Goal: Find specific page/section: Find specific page/section

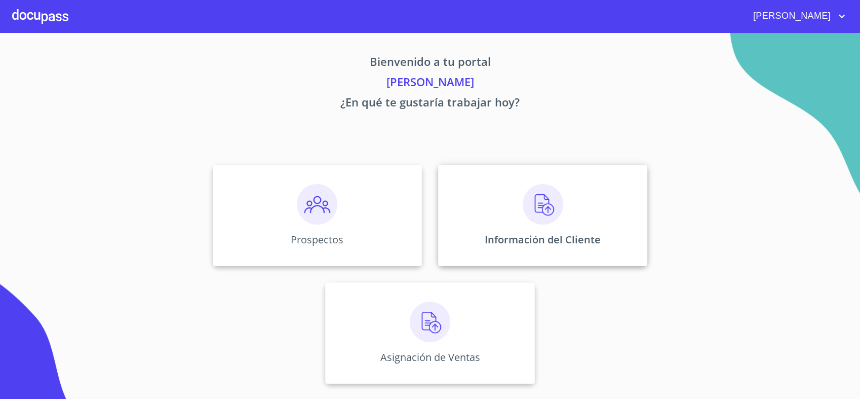
click at [482, 219] on div "Información del Cliente" at bounding box center [542, 215] width 209 height 101
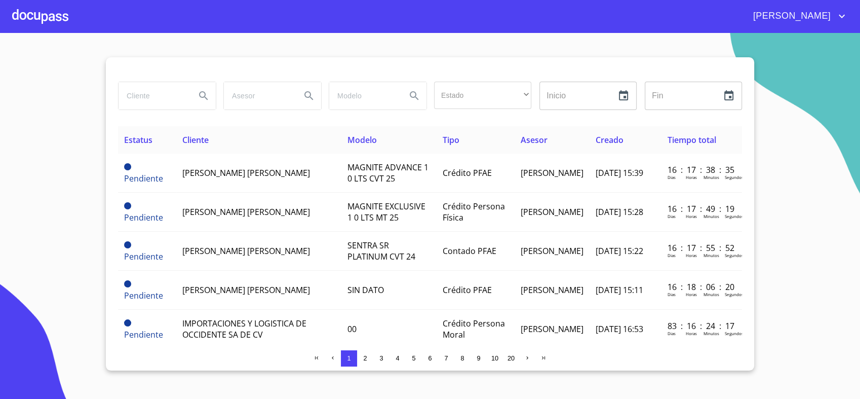
click at [145, 95] on input "search" at bounding box center [153, 95] width 69 height 27
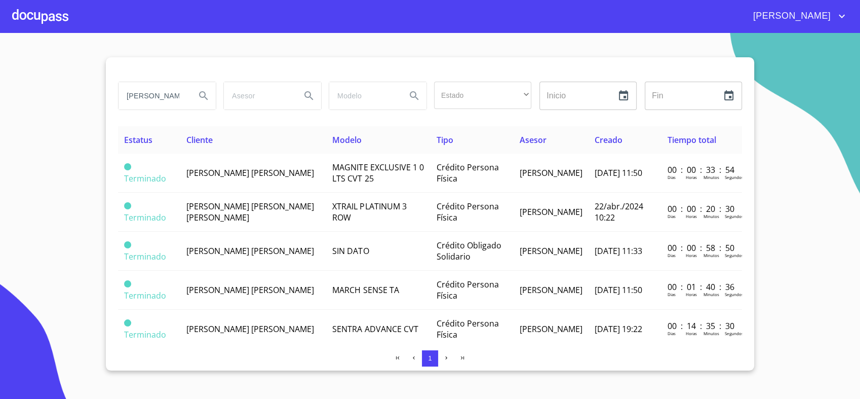
type input "[PERSON_NAME]"
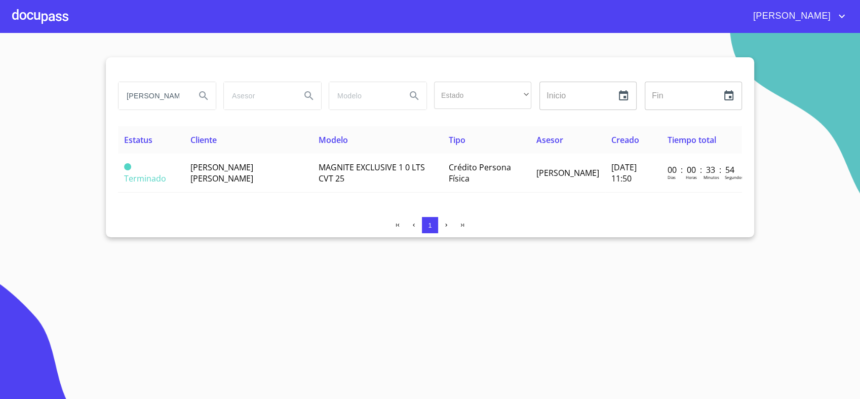
click at [259, 173] on td "[PERSON_NAME] [PERSON_NAME]" at bounding box center [248, 172] width 128 height 39
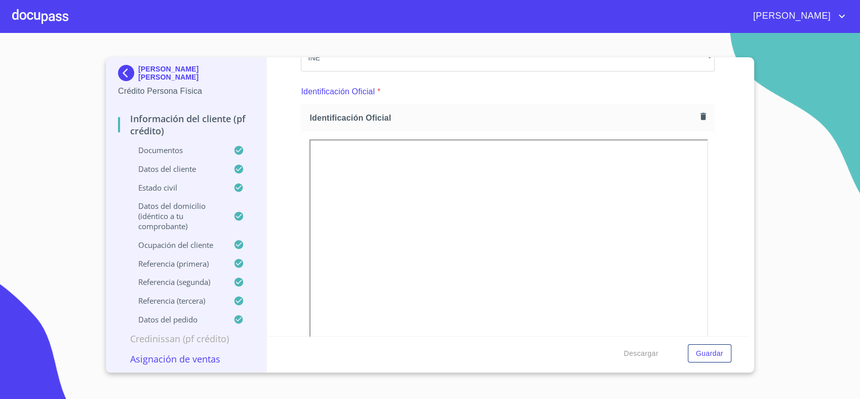
scroll to position [193, 0]
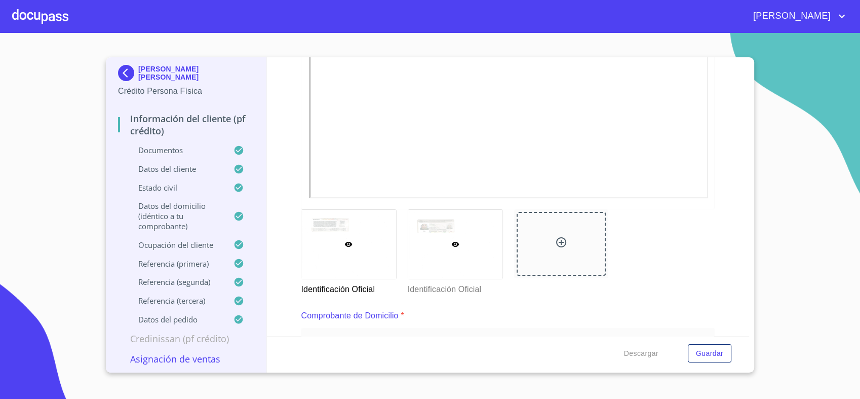
click at [466, 210] on div at bounding box center [455, 244] width 94 height 69
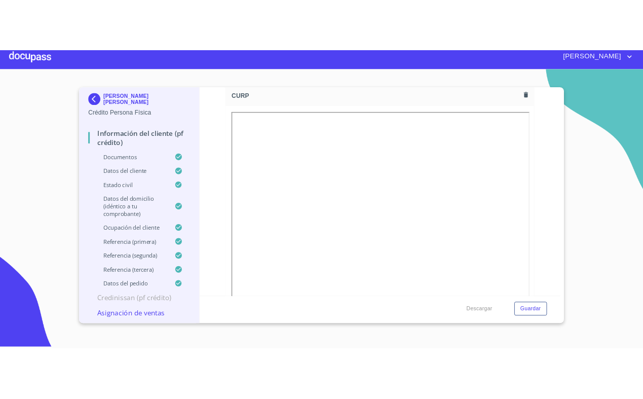
scroll to position [2419, 0]
